Goal: Task Accomplishment & Management: Complete application form

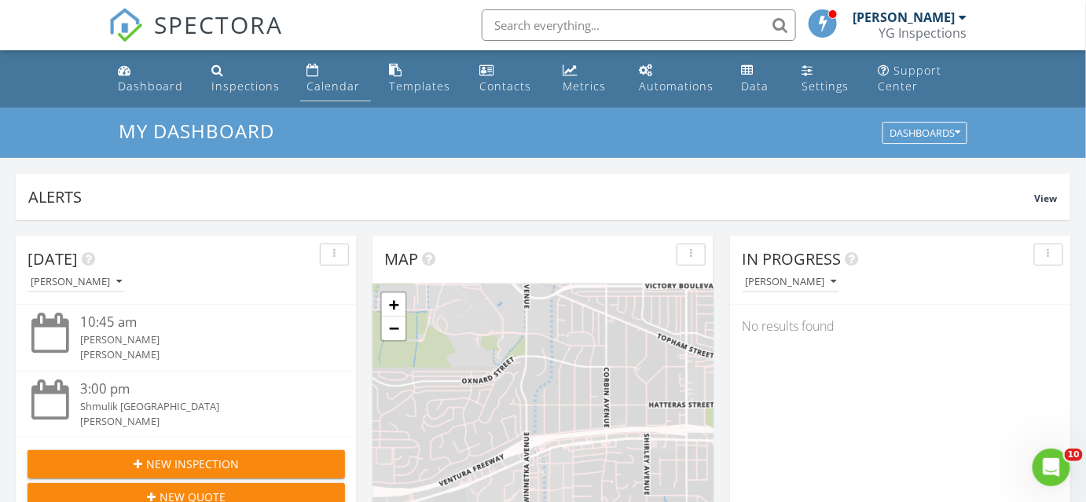
scroll to position [1453, 1109]
click at [333, 71] on link "Calendar" at bounding box center [335, 79] width 70 height 45
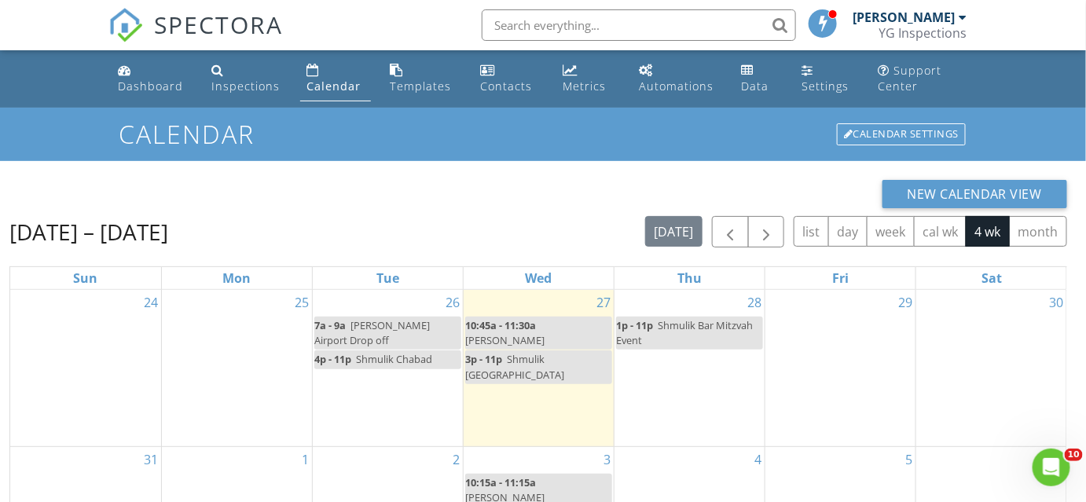
click at [825, 377] on div "29" at bounding box center [841, 368] width 150 height 156
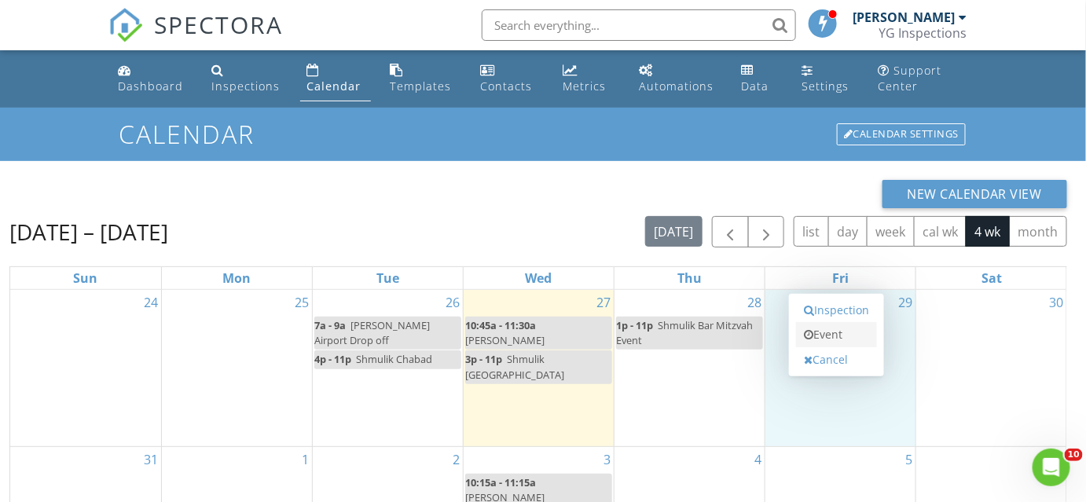
click at [836, 329] on link "Event" at bounding box center [836, 334] width 81 height 25
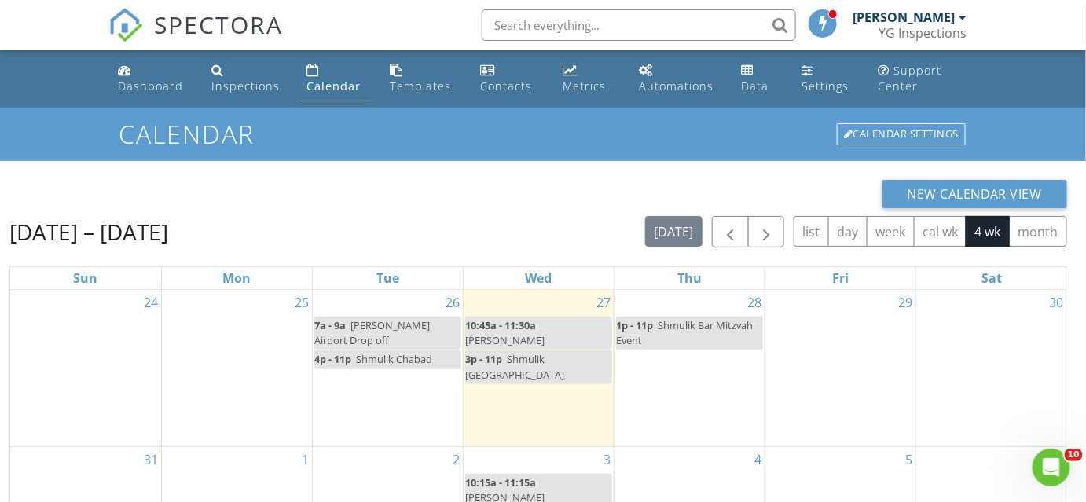
drag, startPoint x: 950, startPoint y: 255, endPoint x: 942, endPoint y: 261, distance: 9.6
click at [949, 259] on div at bounding box center [543, 251] width 1086 height 502
click at [821, 358] on div "29" at bounding box center [841, 368] width 150 height 156
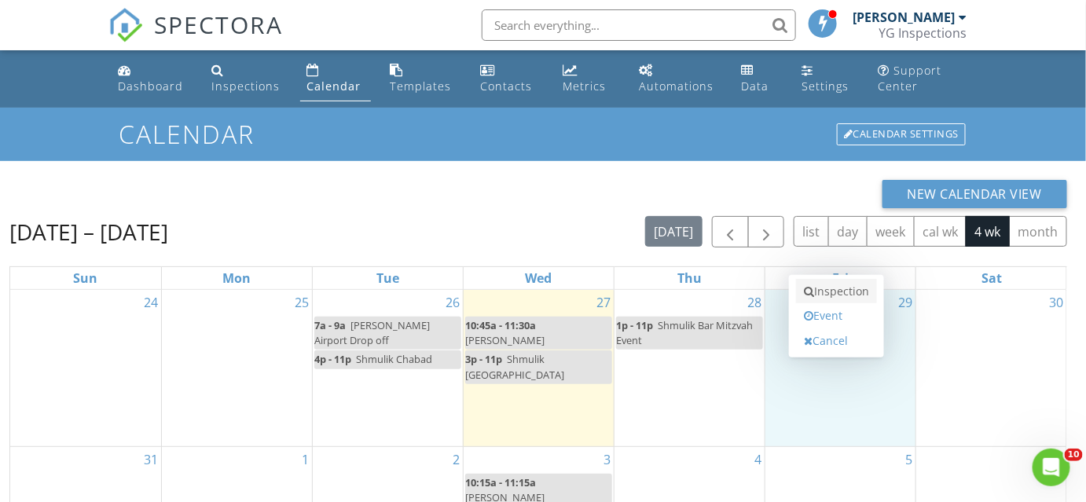
click at [844, 299] on link "Inspection" at bounding box center [836, 291] width 81 height 25
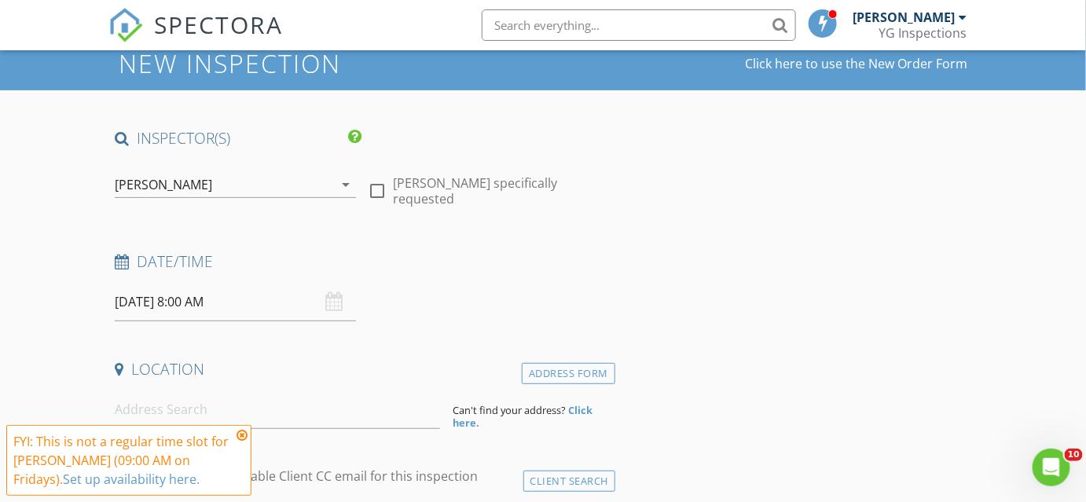
scroll to position [71, 0]
click at [334, 299] on div "08/29/2025 8:00 AM" at bounding box center [235, 302] width 241 height 39
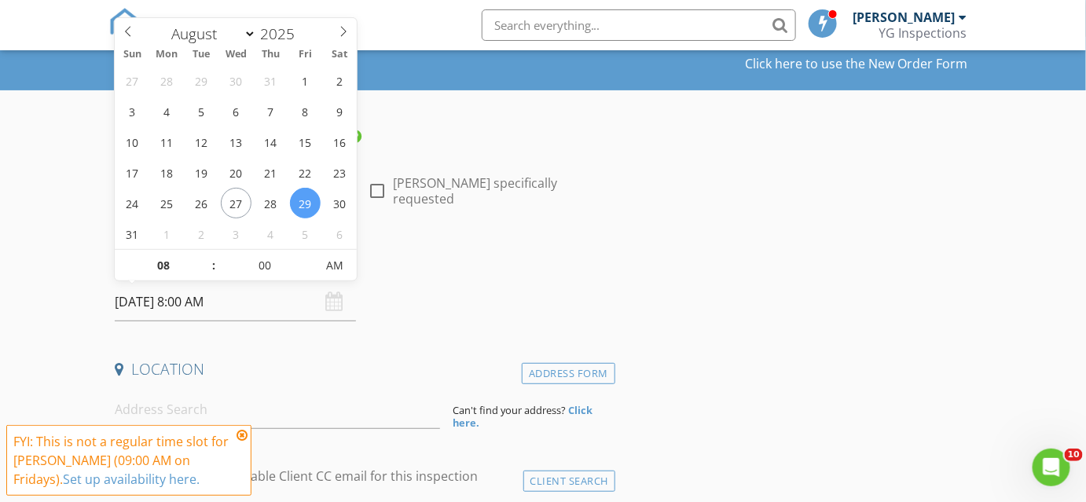
click at [205, 310] on input "08/29/2025 8:00 AM" at bounding box center [235, 302] width 241 height 39
type input "09"
type input "08/29/2025 9:00 AM"
click at [204, 263] on span at bounding box center [205, 258] width 11 height 16
click at [402, 262] on h4 "Date/Time" at bounding box center [362, 262] width 494 height 20
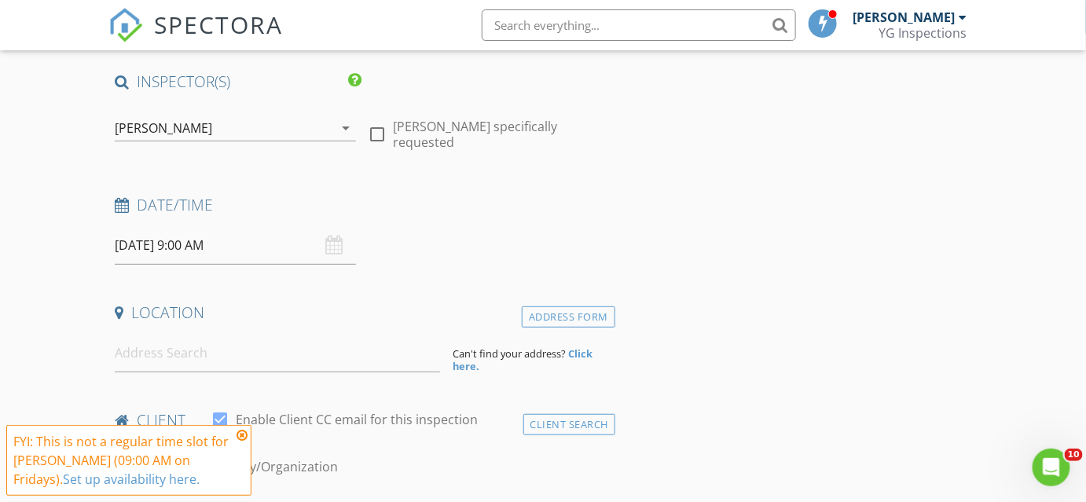
scroll to position [142, 0]
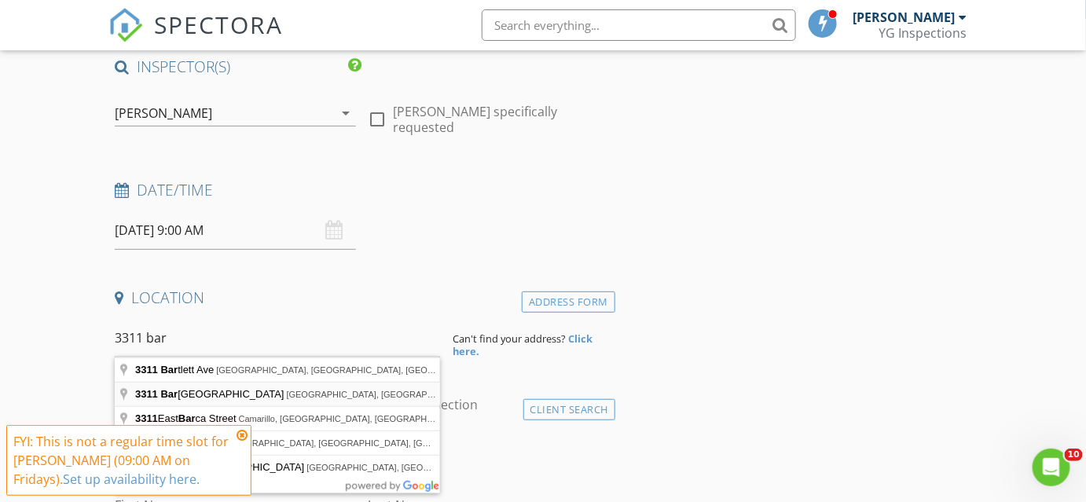
type input "3311 Barham Boulevard, Los Angeles, CA, USA"
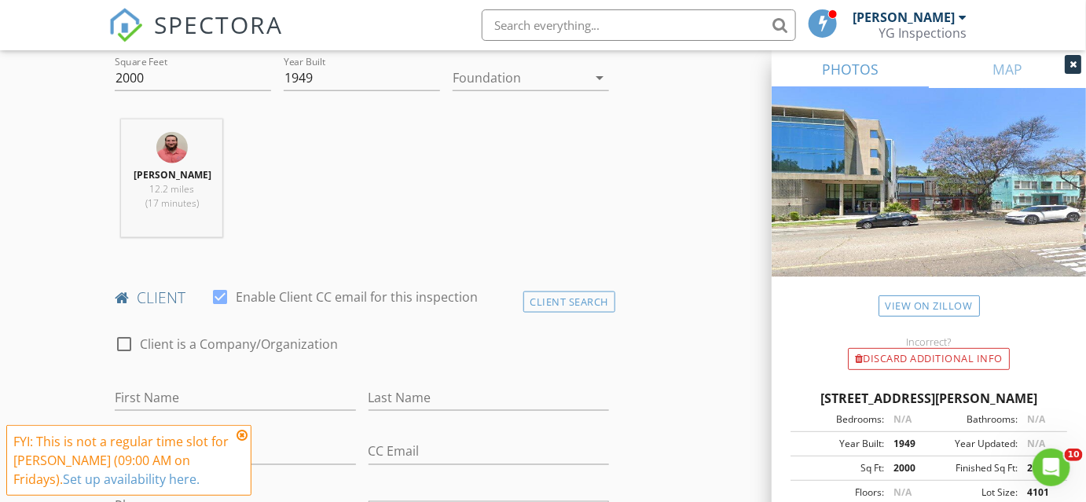
scroll to position [500, 0]
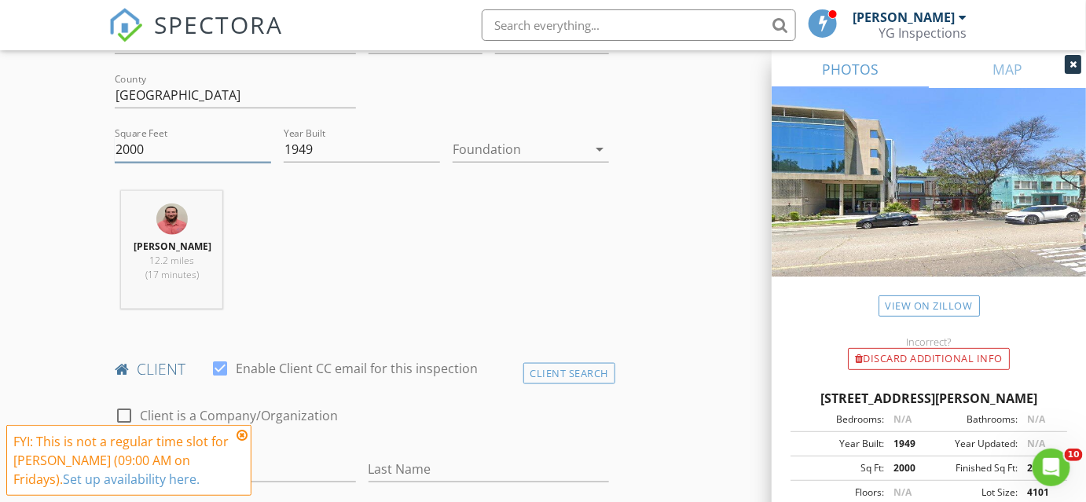
click at [211, 149] on input "2000" at bounding box center [193, 150] width 156 height 26
click at [262, 147] on input "2001" at bounding box center [193, 150] width 156 height 26
click at [202, 156] on input "2001" at bounding box center [193, 150] width 156 height 26
type input "2"
type input "4000"
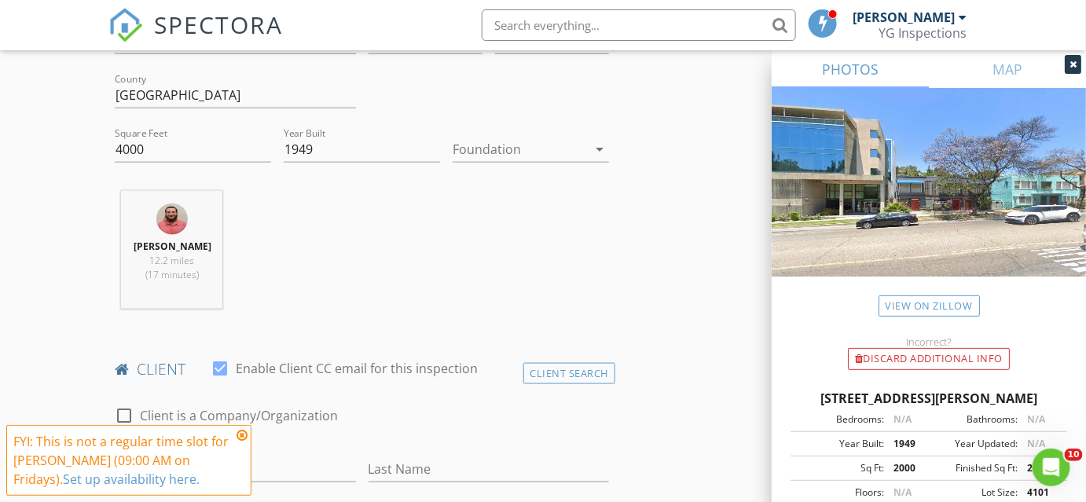
click at [402, 194] on div "Yossi Gordon 12.2 miles (17 minutes)" at bounding box center [361, 256] width 507 height 130
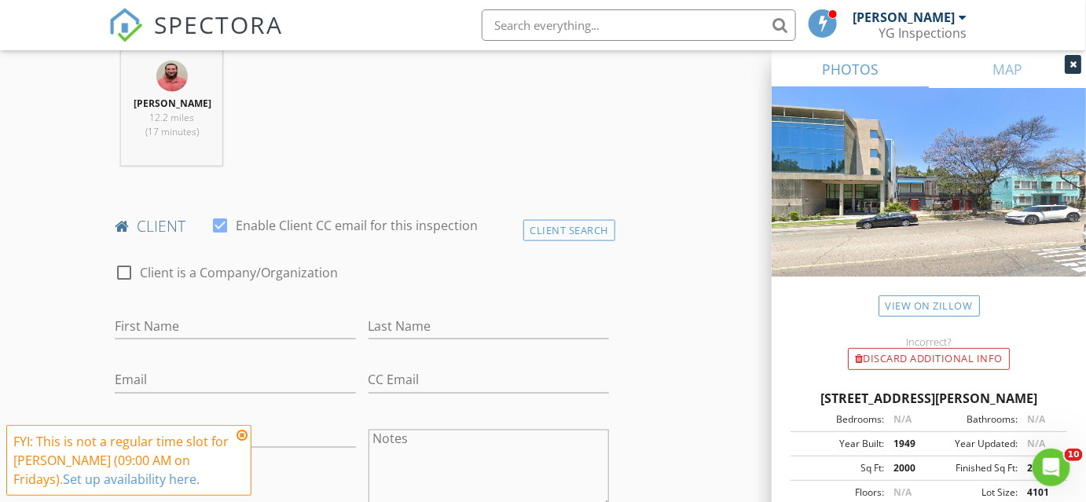
scroll to position [715, 0]
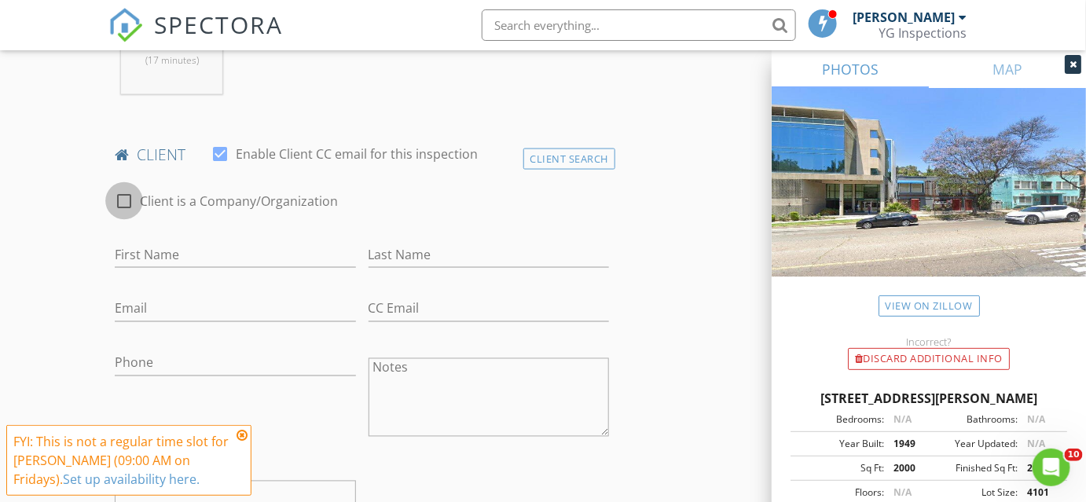
click at [135, 203] on div at bounding box center [124, 201] width 27 height 27
checkbox input "true"
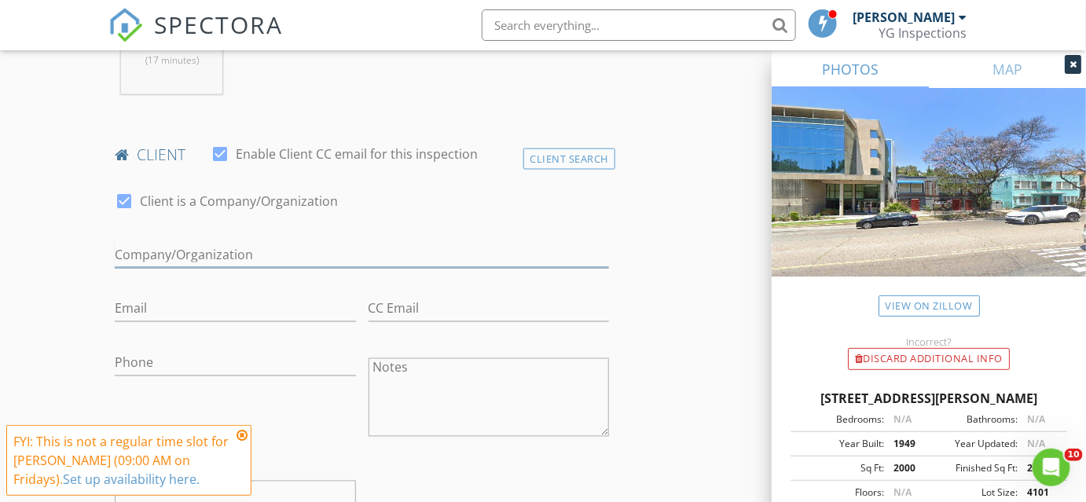
click at [171, 260] on input "Enable Client CC email for this inspection" at bounding box center [362, 255] width 494 height 26
type input "Abe 1 LTD LLC."
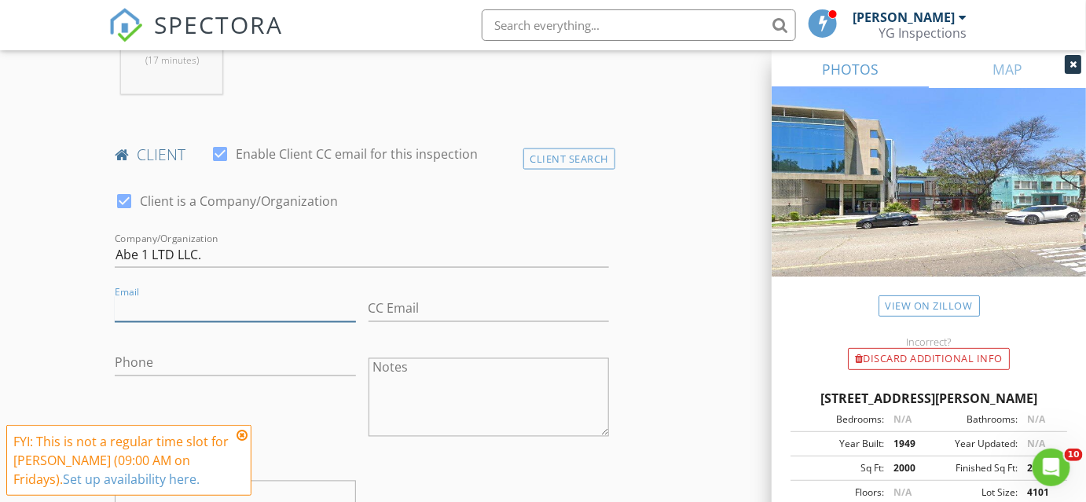
click at [146, 310] on input "Email" at bounding box center [235, 309] width 241 height 26
type input "a"
type input "Arashid@abeoneltd.com"
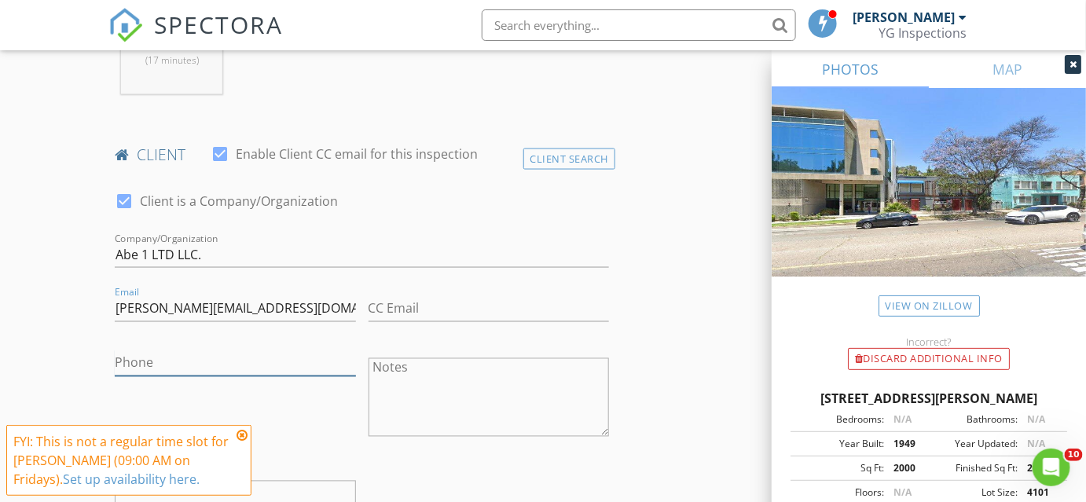
click at [175, 355] on input "Phone" at bounding box center [235, 364] width 241 height 26
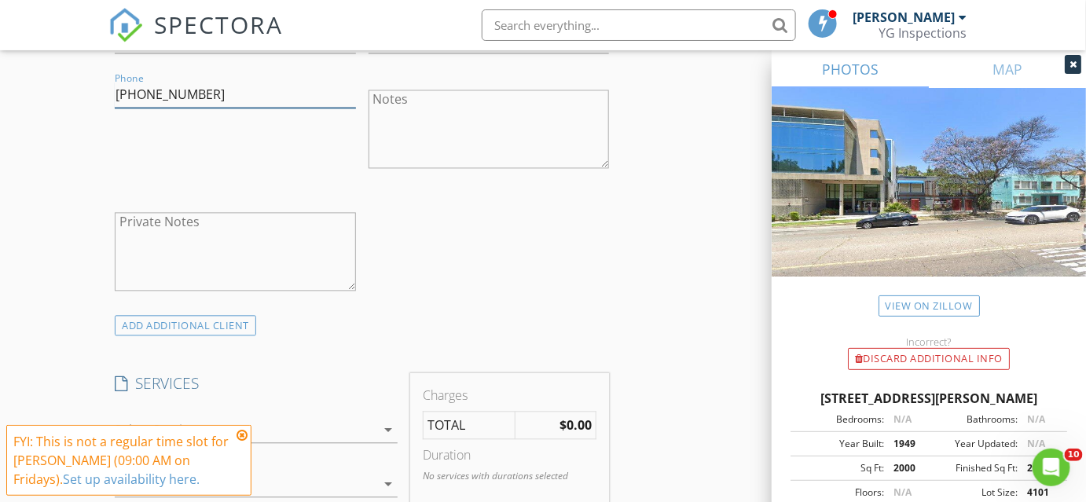
scroll to position [1000, 0]
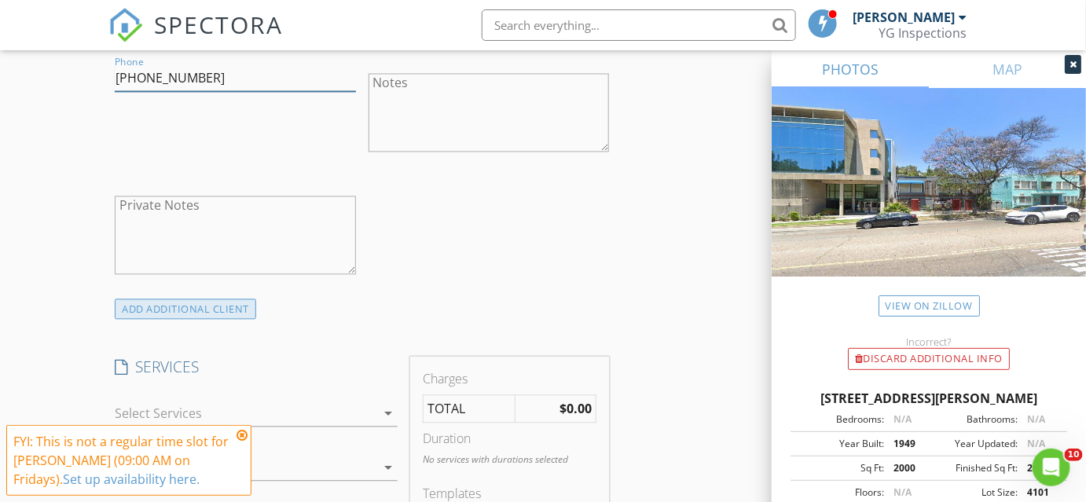
type input "818-928-9036"
click at [197, 311] on div "ADD ADDITIONAL client" at bounding box center [185, 309] width 141 height 21
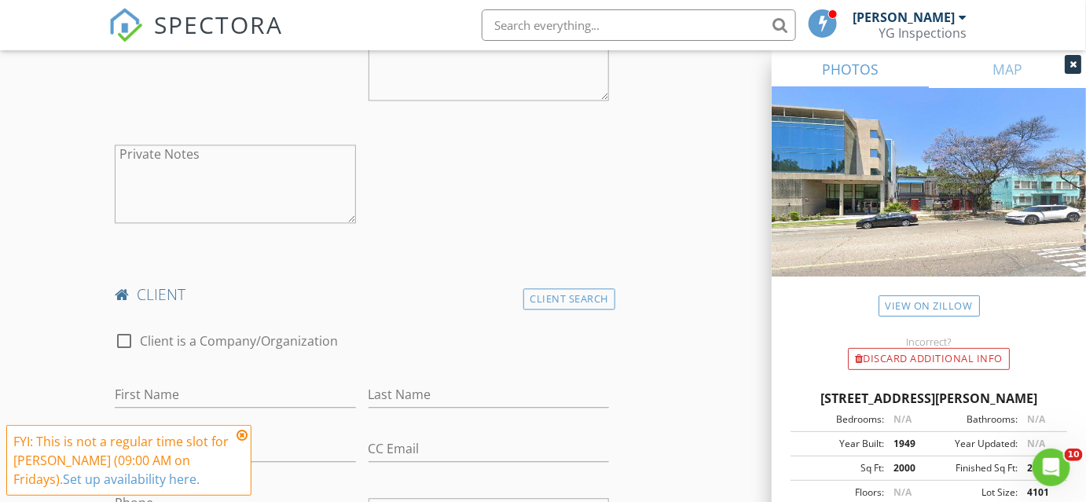
scroll to position [1143, 0]
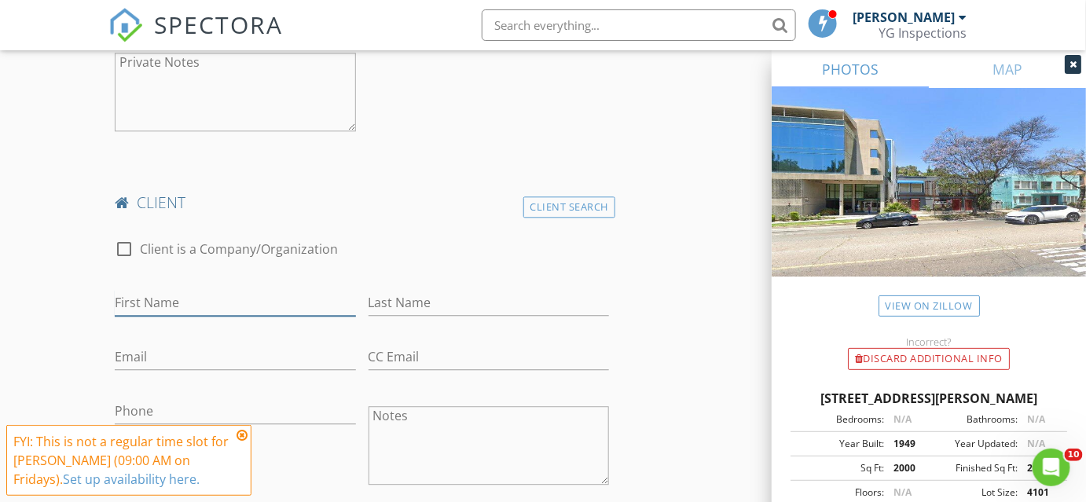
click at [197, 292] on input "First Name" at bounding box center [235, 303] width 241 height 26
type input "Aadil"
click at [487, 290] on input "Last Name" at bounding box center [489, 303] width 241 height 26
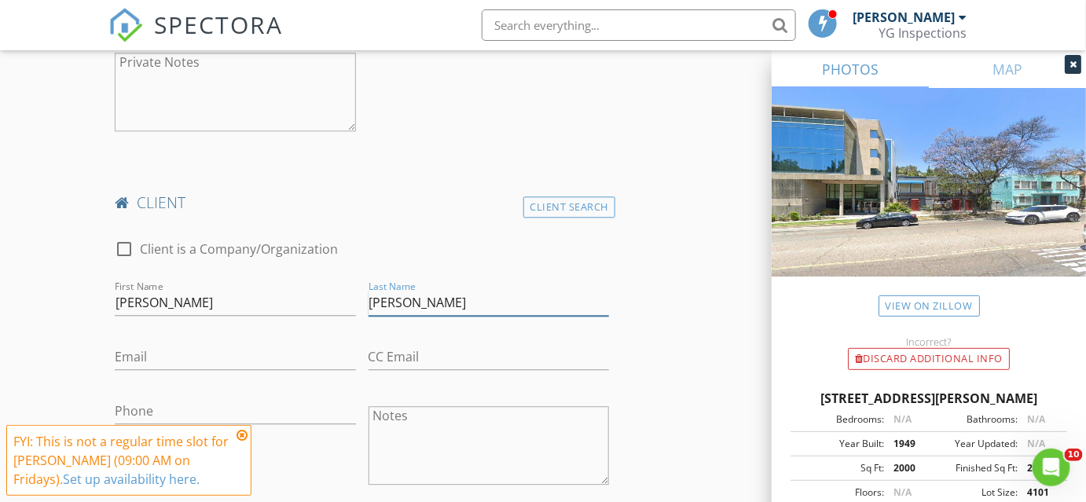
type input "Rashid"
click at [176, 296] on input "Aadil" at bounding box center [235, 303] width 241 height 26
type input "Aadil"
click at [332, 340] on div "Email" at bounding box center [235, 360] width 241 height 51
click at [298, 358] on input "Email" at bounding box center [235, 357] width 241 height 26
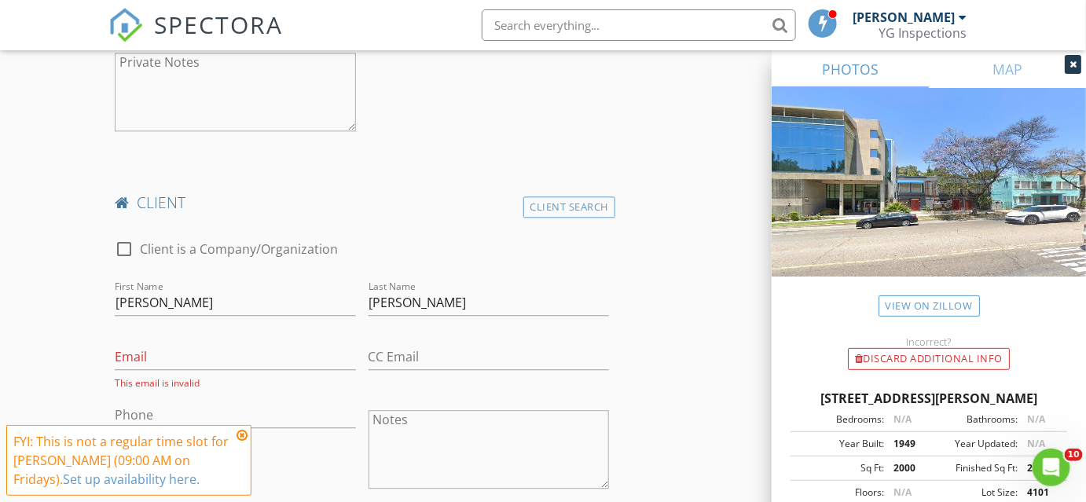
click at [406, 219] on div "client" at bounding box center [361, 208] width 507 height 31
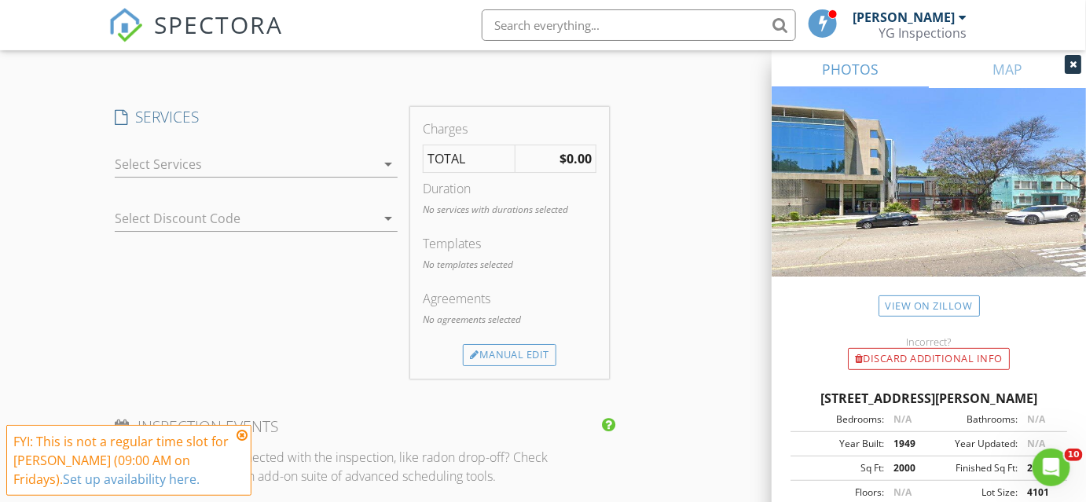
scroll to position [1714, 0]
click at [365, 148] on div at bounding box center [245, 158] width 261 height 25
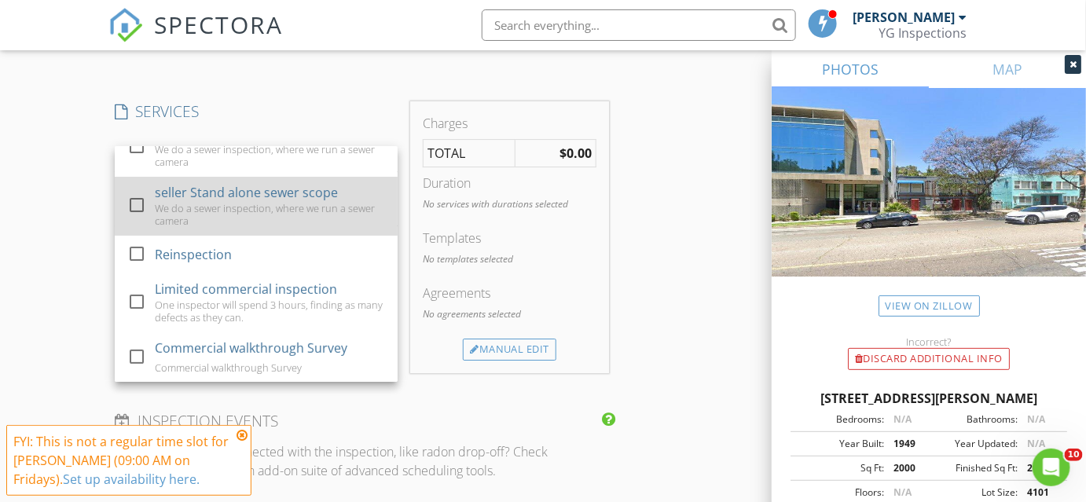
scroll to position [66, 0]
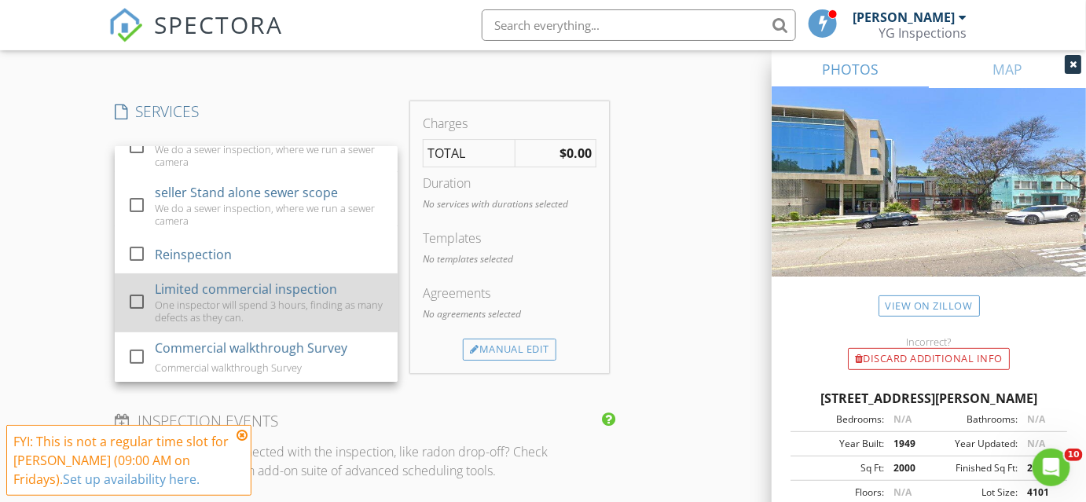
click at [274, 292] on div "Limited commercial inspection" at bounding box center [247, 289] width 182 height 19
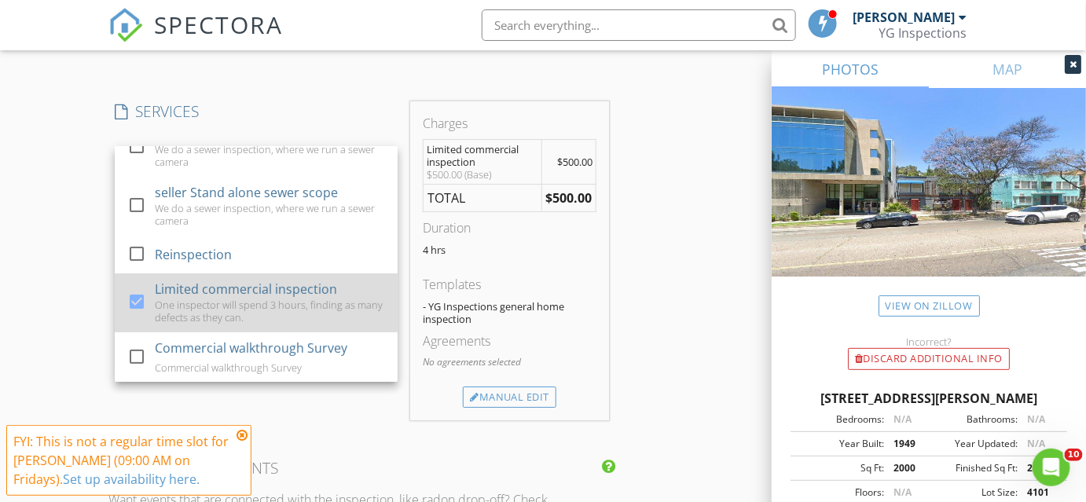
click at [274, 292] on div "Limited commercial inspection" at bounding box center [247, 289] width 182 height 19
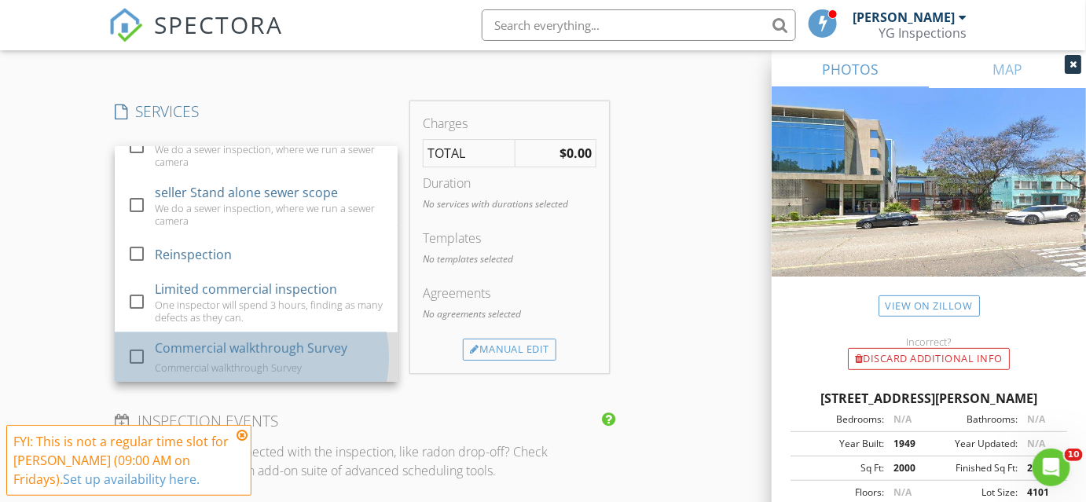
click at [272, 339] on div "Commercial walkthrough Survey" at bounding box center [252, 348] width 193 height 19
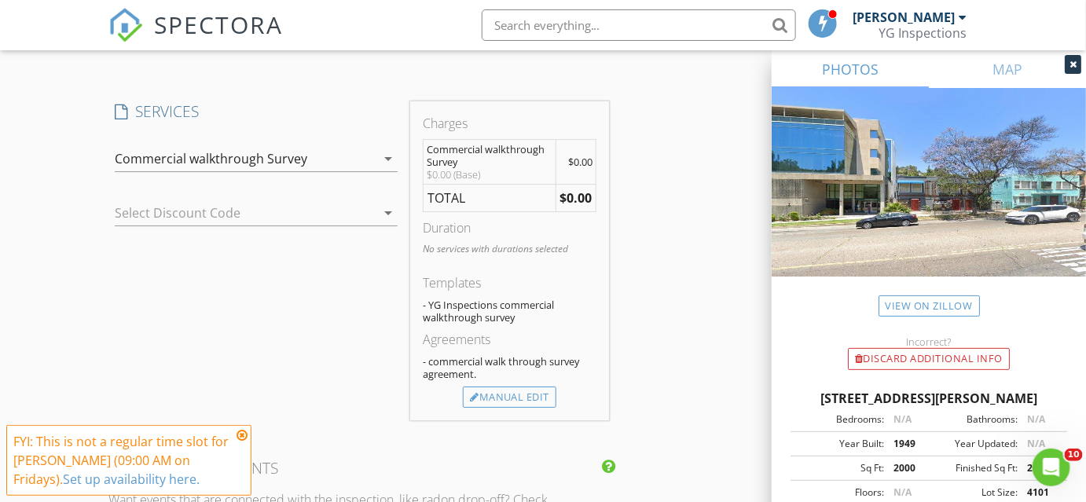
click at [297, 157] on div "Commercial walkthrough Survey" at bounding box center [211, 159] width 193 height 14
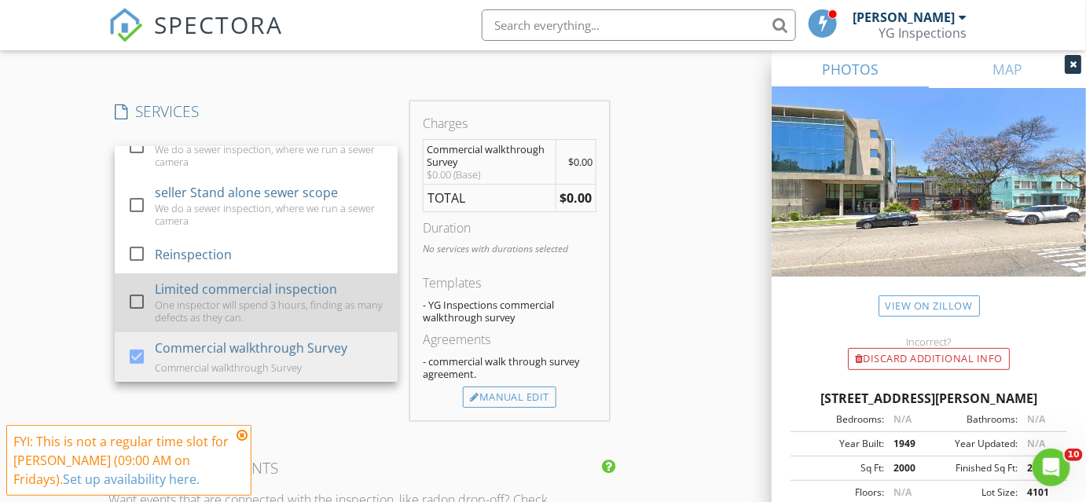
click at [237, 280] on div "Limited commercial inspection" at bounding box center [247, 289] width 182 height 19
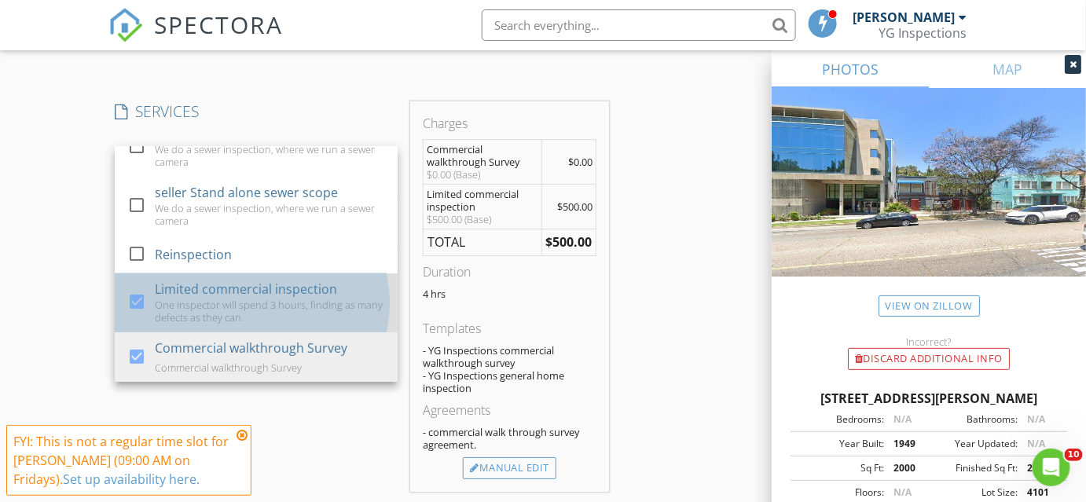
click at [233, 299] on div "One inspector will spend 3 hours, finding as many defects as they can." at bounding box center [271, 311] width 230 height 25
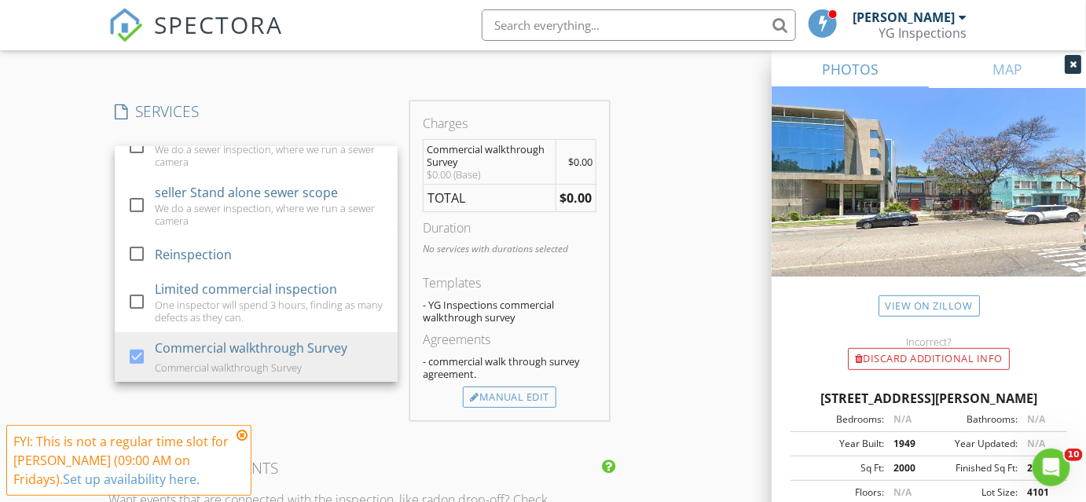
click at [509, 406] on div "Charges Commercial walkthrough Survey $0.00 (Base) $0.00 TOTAL $0.00 Duration N…" at bounding box center [509, 260] width 199 height 319
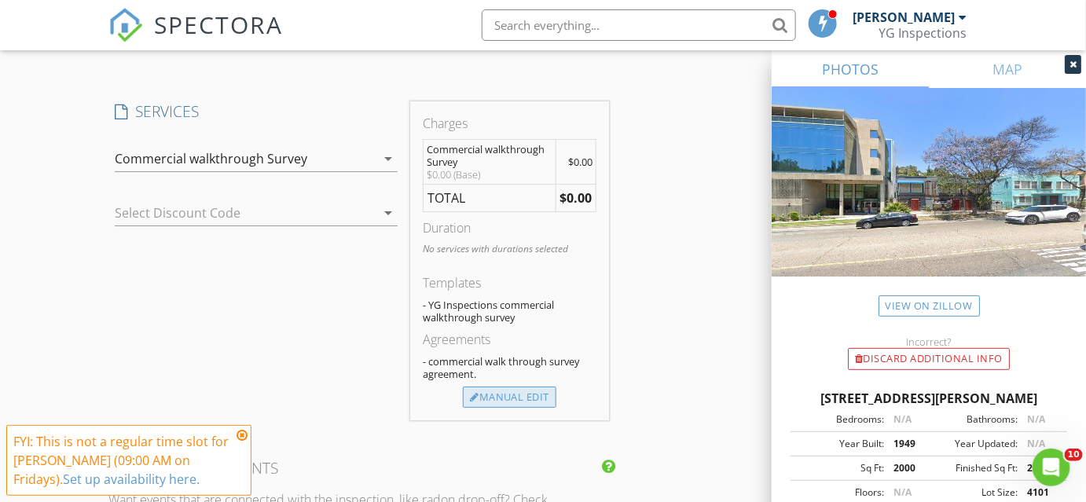
click at [509, 401] on div "Manual Edit" at bounding box center [510, 398] width 94 height 22
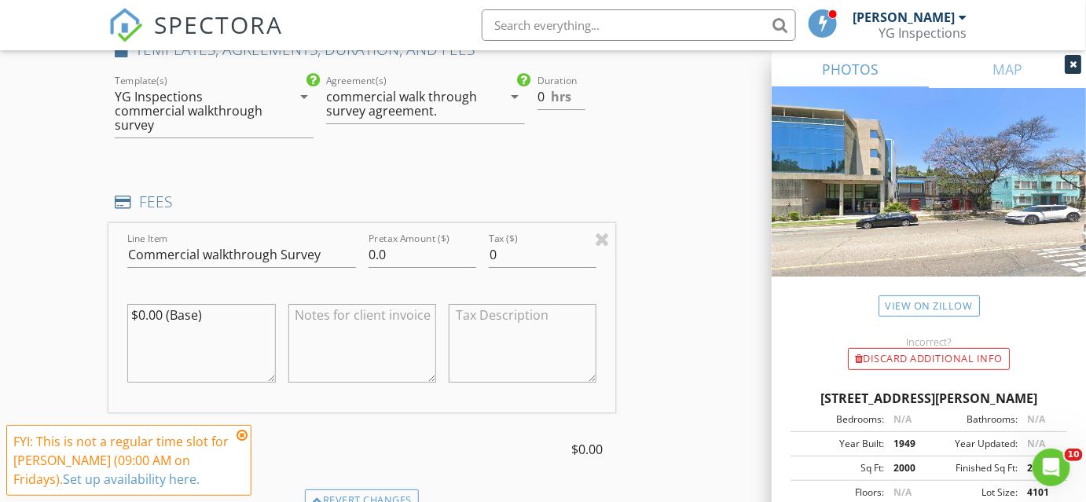
scroll to position [1929, 0]
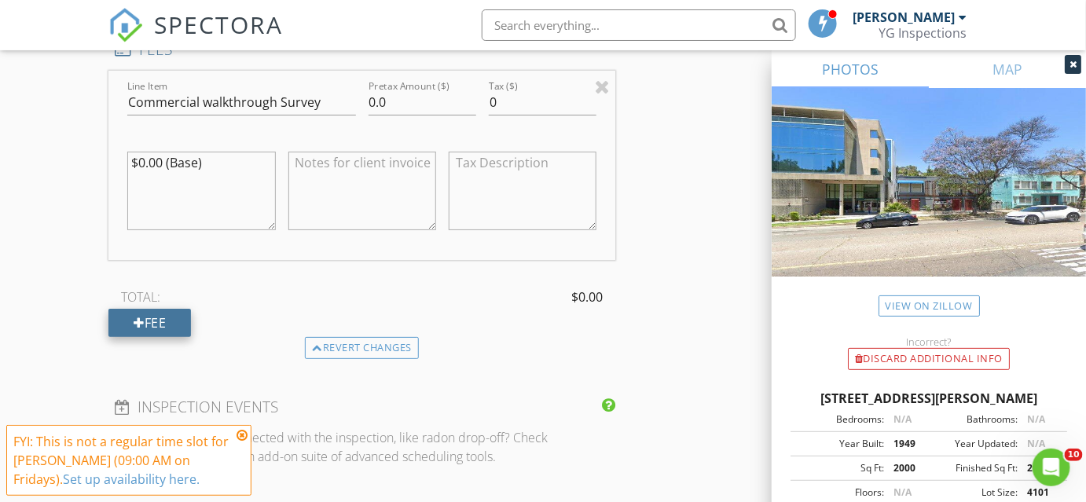
click at [159, 312] on div "Fee" at bounding box center [149, 323] width 83 height 28
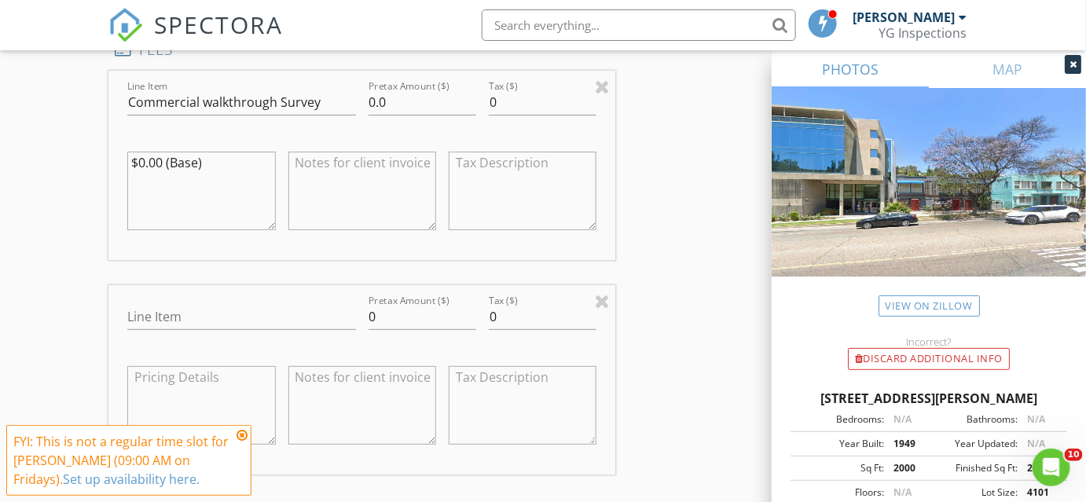
scroll to position [2001, 0]
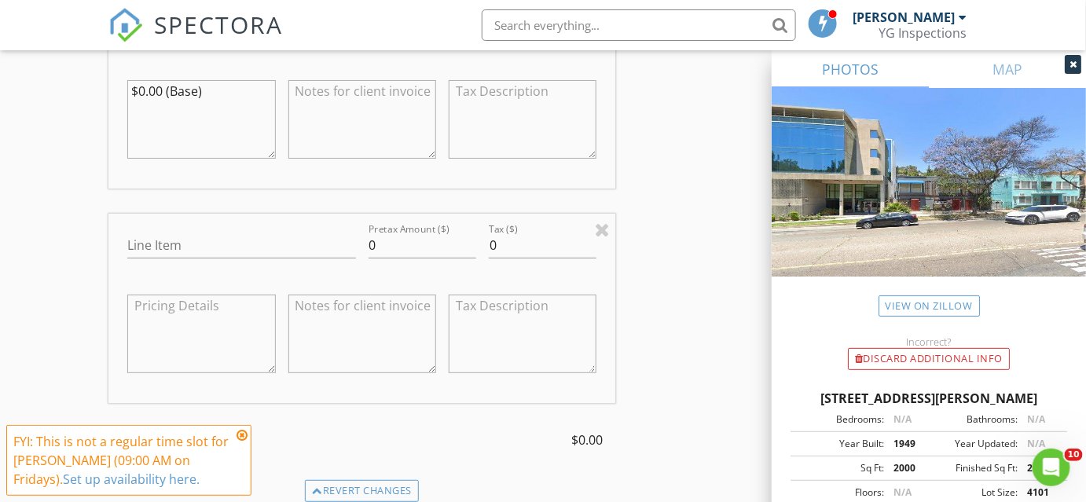
click at [178, 85] on textarea "$0.00 (Base)" at bounding box center [201, 119] width 148 height 79
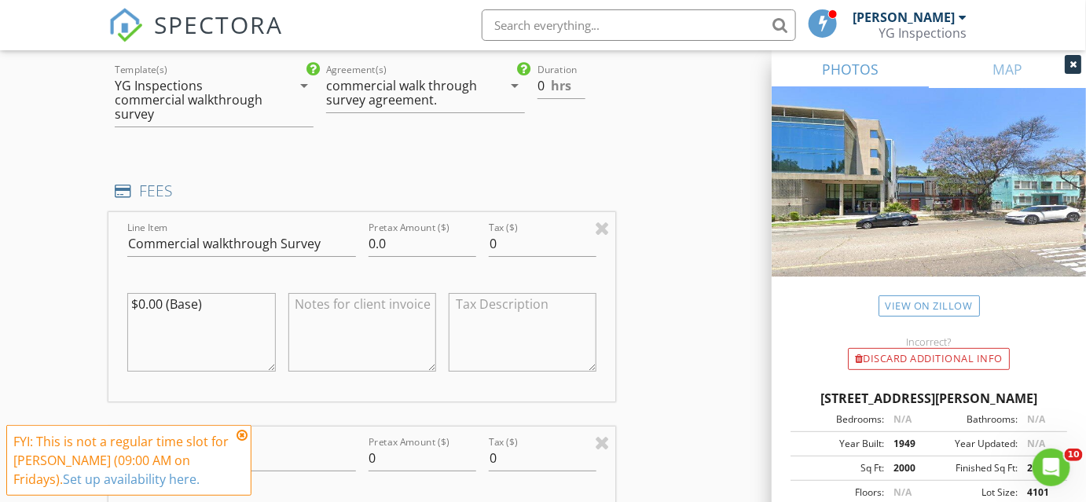
scroll to position [1786, 0]
click at [442, 233] on input "0.0" at bounding box center [423, 246] width 108 height 26
type input "0"
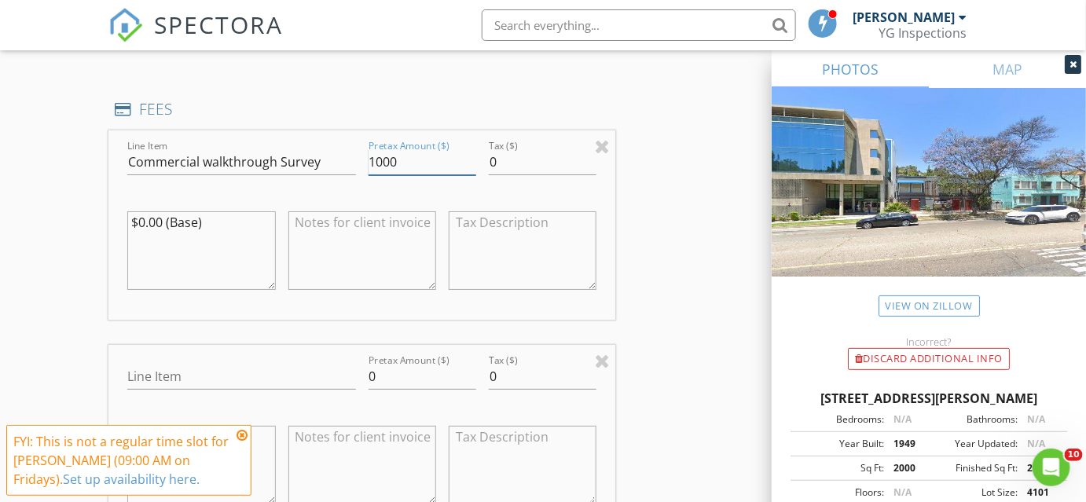
scroll to position [2001, 0]
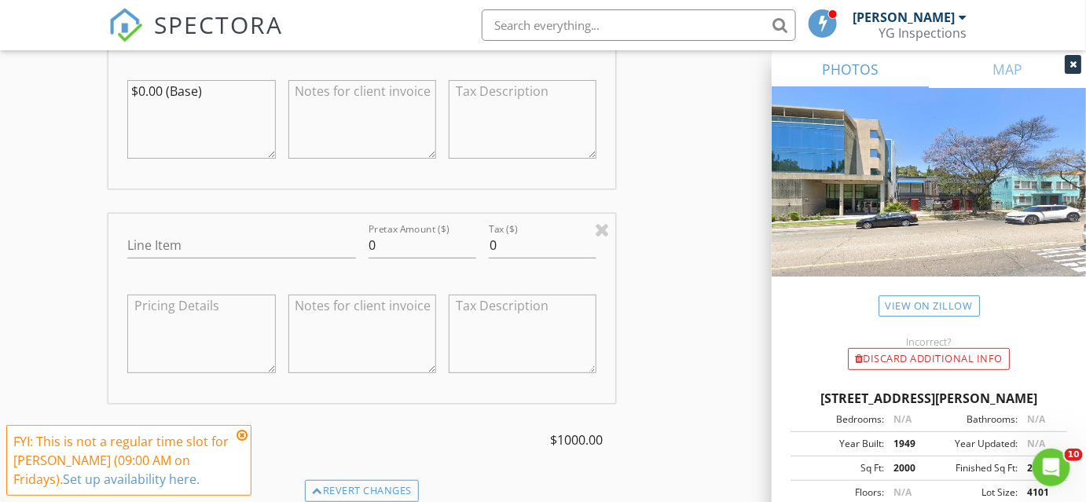
type input "1000"
click at [239, 233] on input "Line Item" at bounding box center [241, 246] width 228 height 26
type input "Sewer Scope"
click at [417, 235] on input "0" at bounding box center [423, 246] width 108 height 26
type input "249"
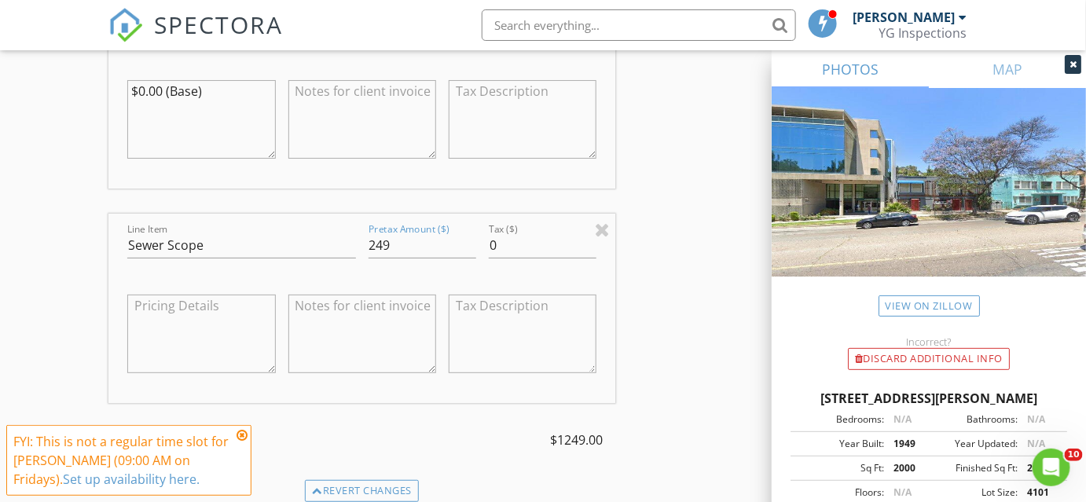
drag, startPoint x: 683, startPoint y: 37, endPoint x: 727, endPoint y: 97, distance: 74.8
click at [703, 48] on li at bounding box center [634, 25] width 336 height 50
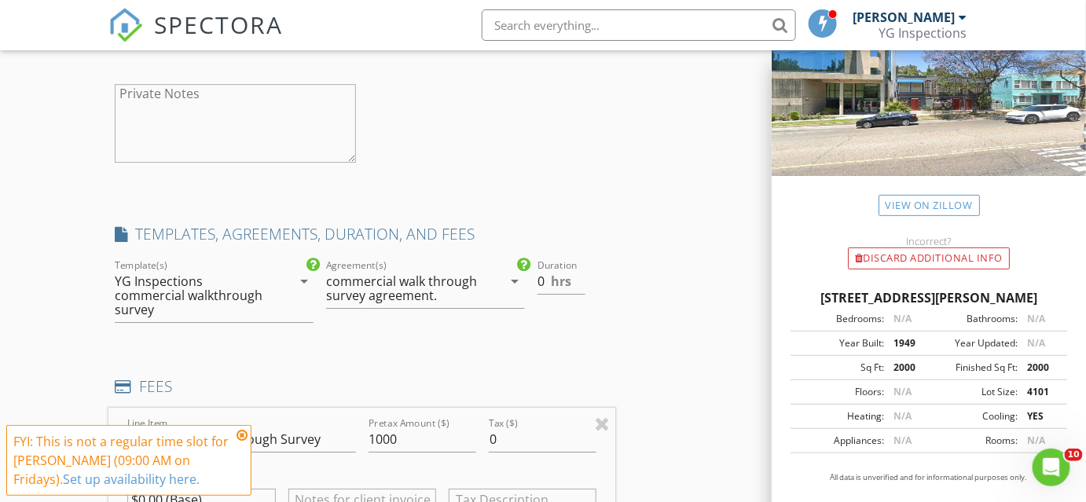
scroll to position [1594, 0]
click at [460, 272] on div "commercial walk through survey agreement." at bounding box center [405, 286] width 159 height 28
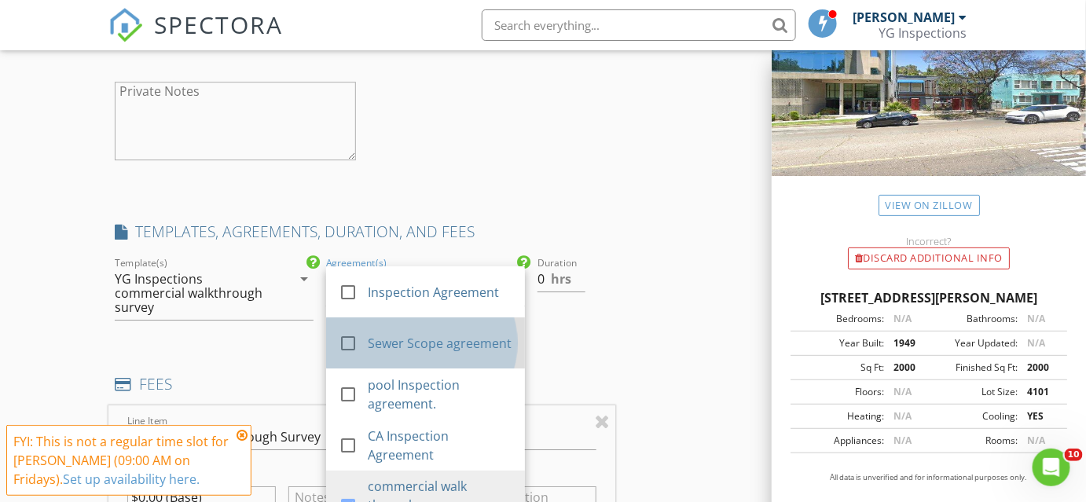
click at [410, 333] on div "Sewer Scope agreement" at bounding box center [440, 342] width 145 height 19
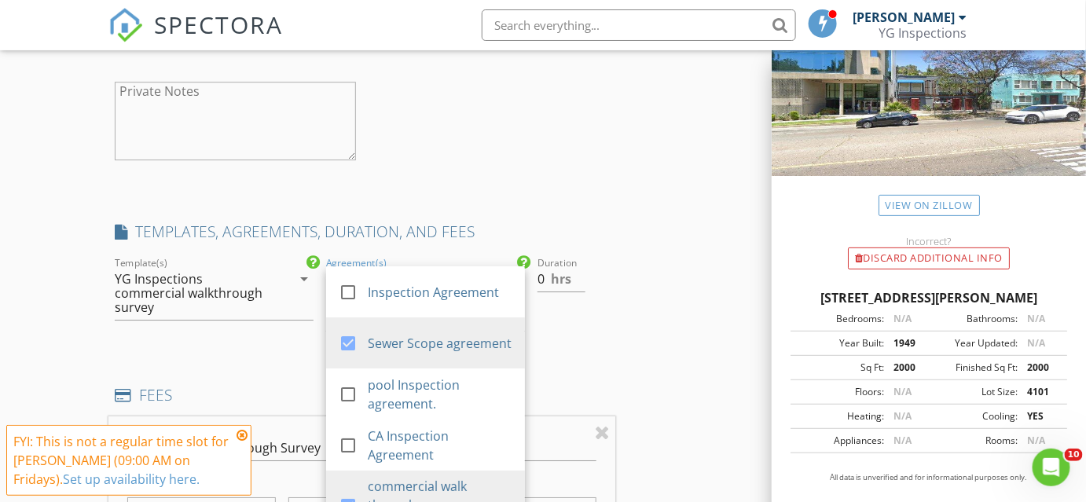
click at [641, 294] on div "INSPECTOR(S) check_box Yossi Gordon PRIMARY Yossi Gordon arrow_drop_down check_…" at bounding box center [542, 336] width 869 height 3462
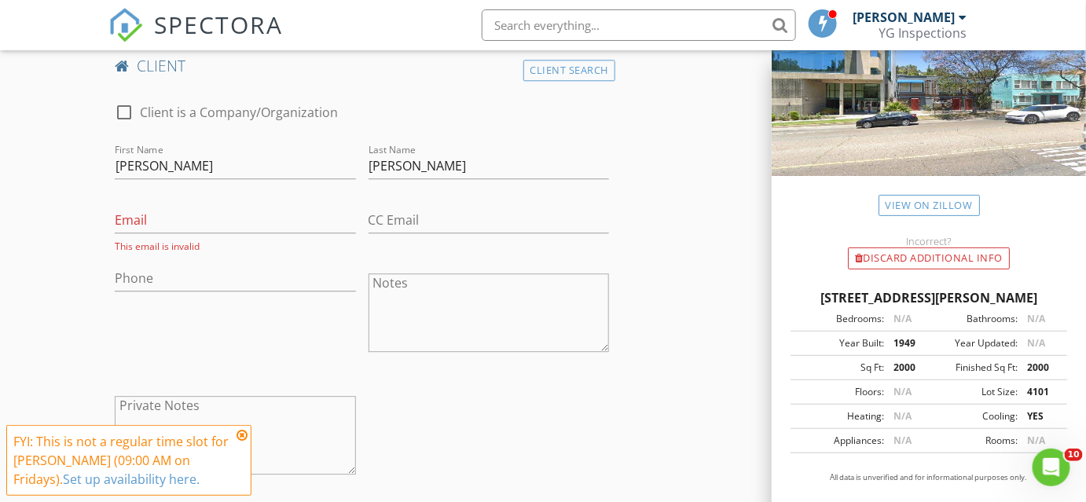
scroll to position [1405, 0]
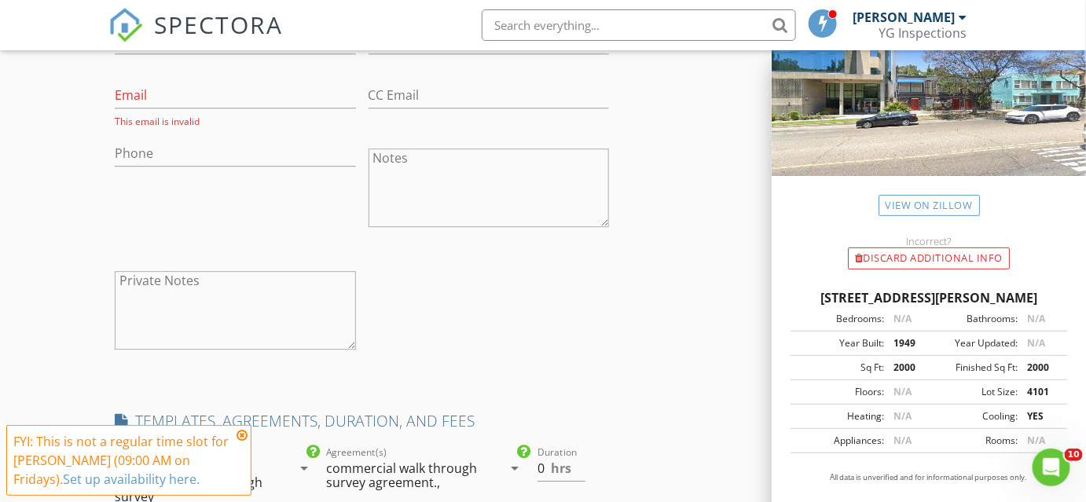
click at [243, 435] on icon at bounding box center [242, 435] width 11 height 13
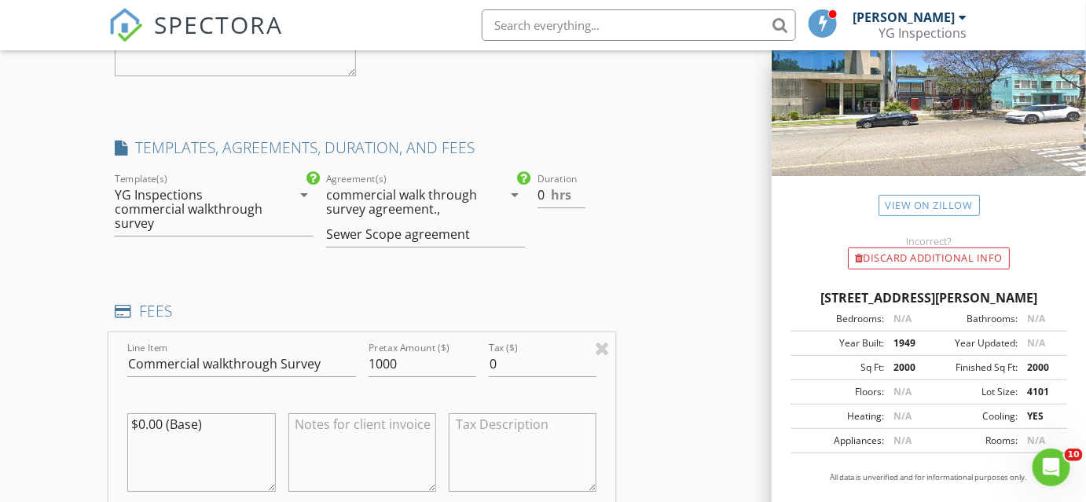
scroll to position [1714, 0]
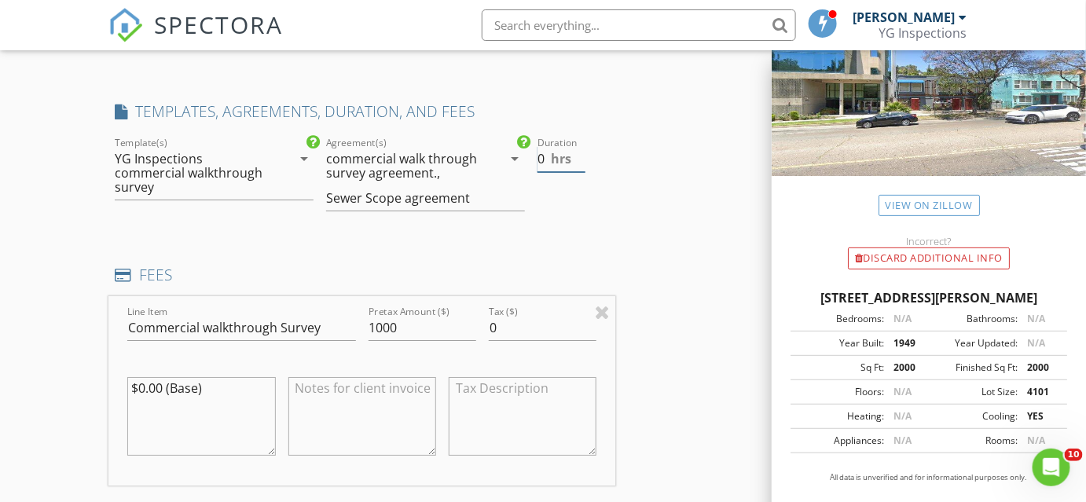
click at [589, 149] on div "hrs" at bounding box center [598, 155] width 24 height 13
click at [581, 152] on input "0.5" at bounding box center [562, 159] width 48 height 26
click at [581, 152] on input "1" at bounding box center [562, 159] width 48 height 26
click at [581, 152] on input "1.5" at bounding box center [562, 159] width 48 height 26
click at [581, 152] on input "2" at bounding box center [562, 159] width 48 height 26
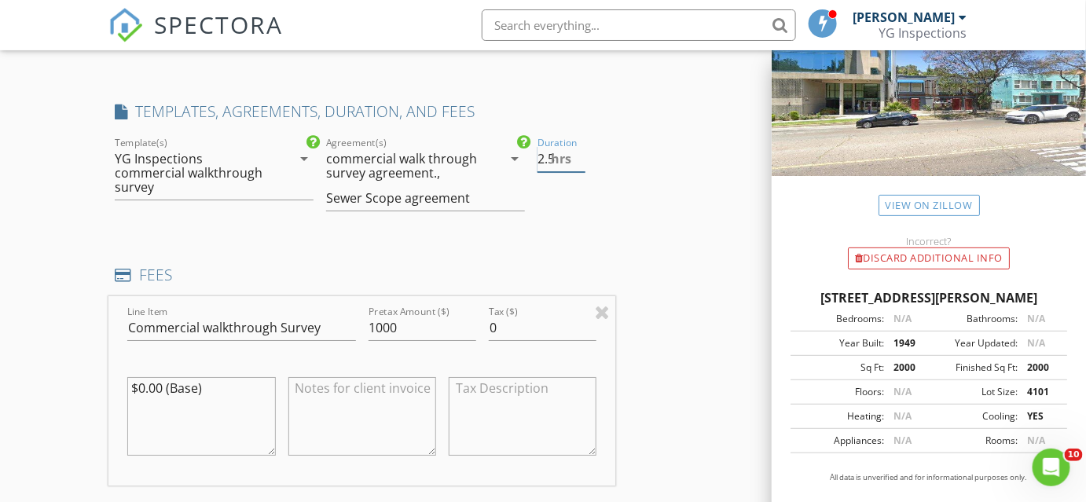
click at [581, 152] on input "2.5" at bounding box center [562, 159] width 48 height 26
click at [581, 152] on input "3" at bounding box center [562, 159] width 48 height 26
click at [581, 152] on input "3.5" at bounding box center [562, 159] width 48 height 26
type input "4"
click at [581, 152] on input "4" at bounding box center [562, 159] width 48 height 26
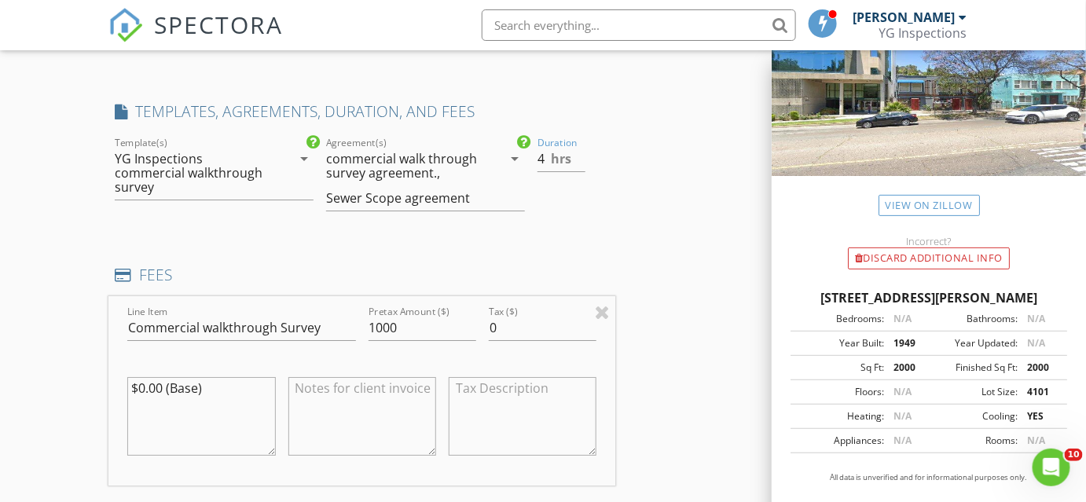
click at [614, 145] on div "Duration 4 hrs" at bounding box center [573, 181] width 84 height 94
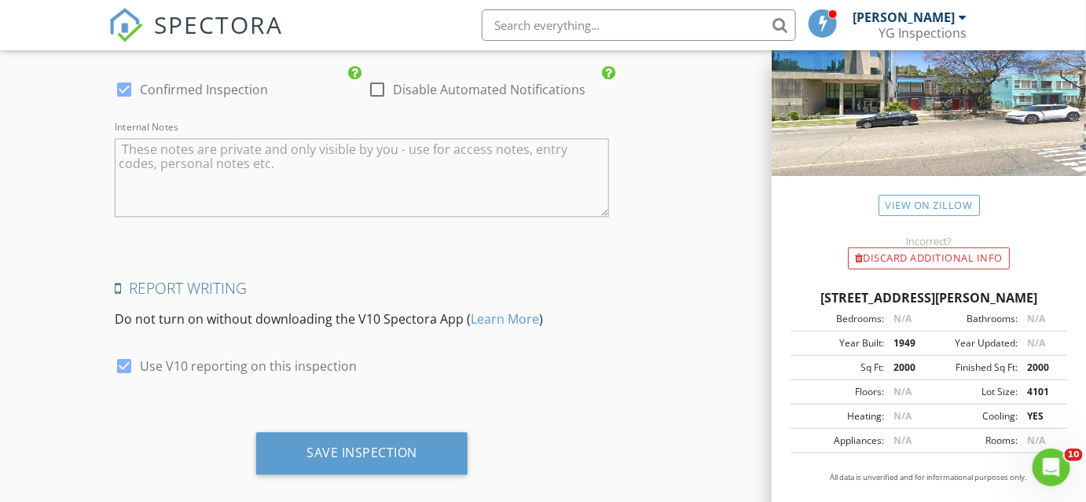
scroll to position [3191, 0]
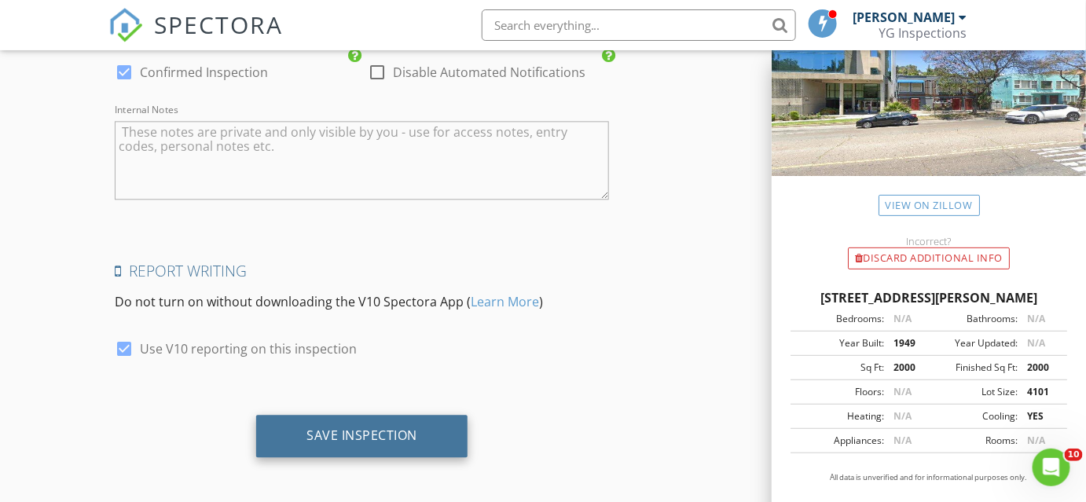
click at [346, 433] on div "Save Inspection" at bounding box center [362, 436] width 111 height 16
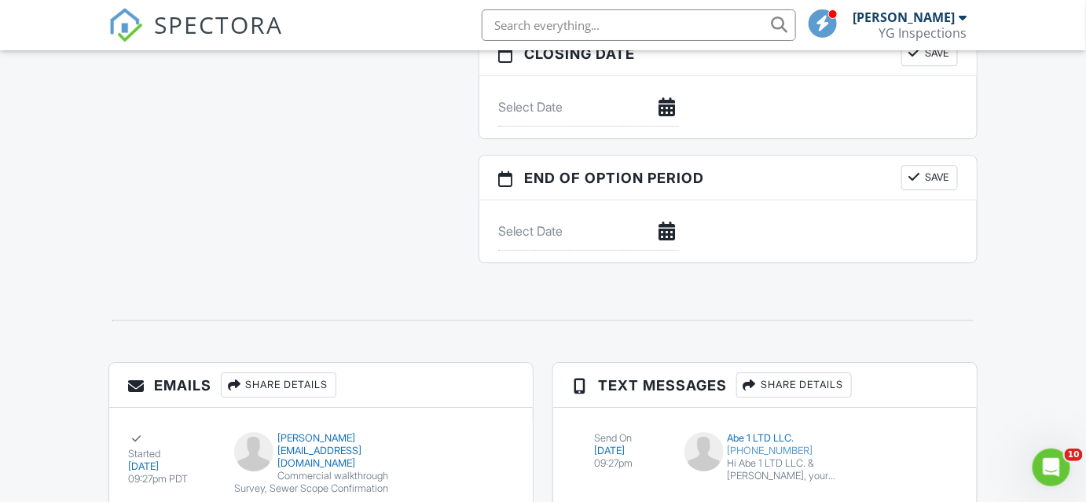
scroll to position [1614, 0]
